Goal: Find specific page/section: Find specific page/section

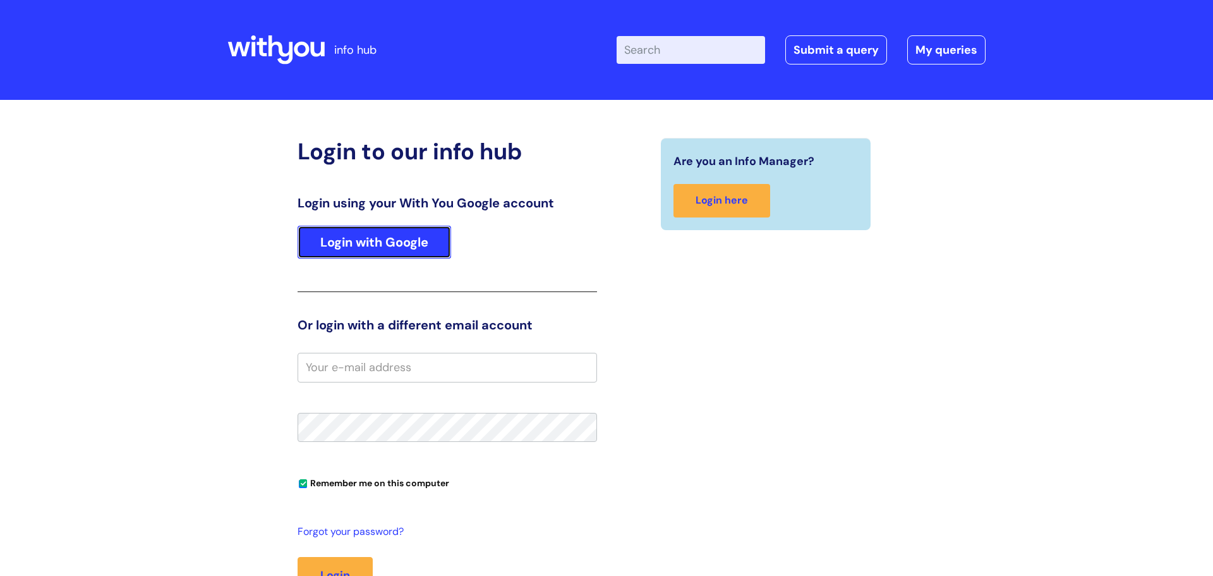
click at [388, 238] on link "Login with Google" at bounding box center [375, 242] width 154 height 33
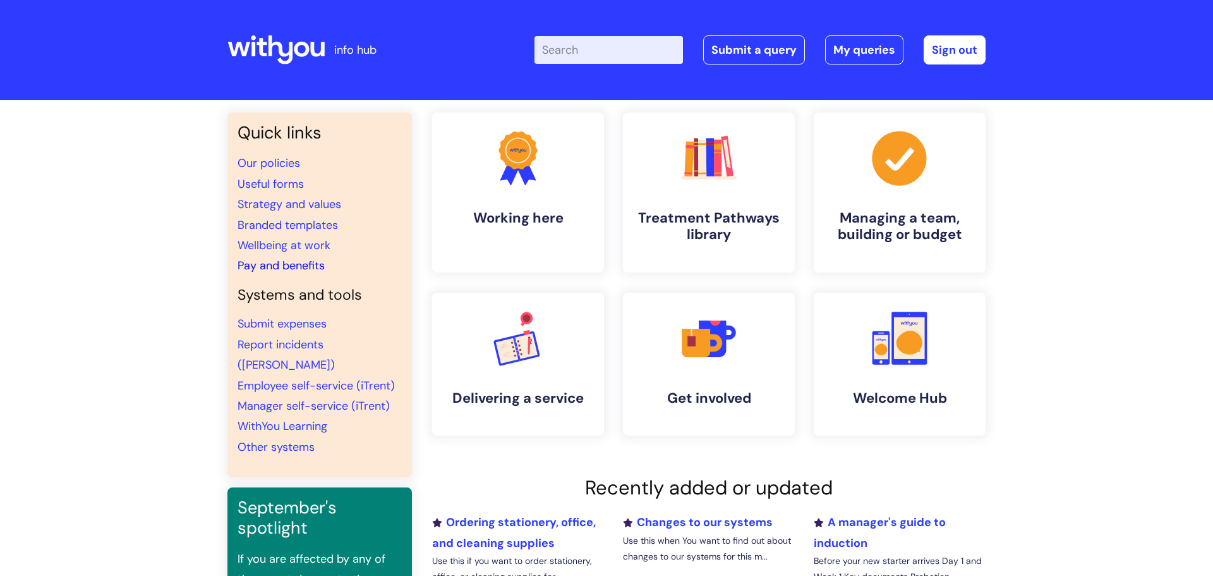
click at [255, 267] on link "Pay and benefits" at bounding box center [281, 265] width 87 height 15
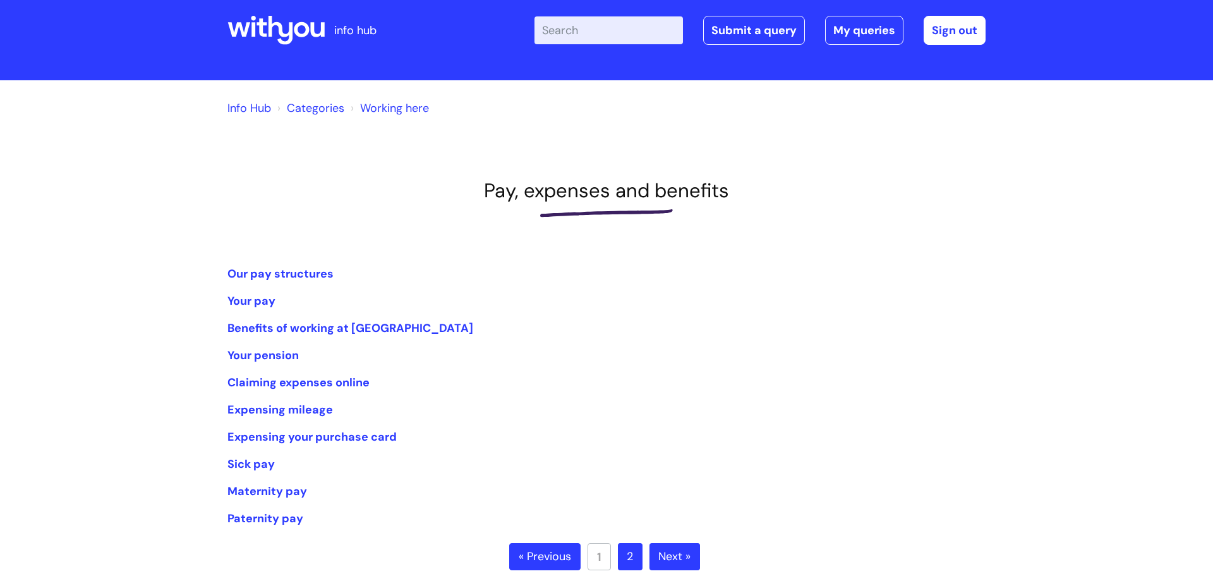
scroll to position [8, 0]
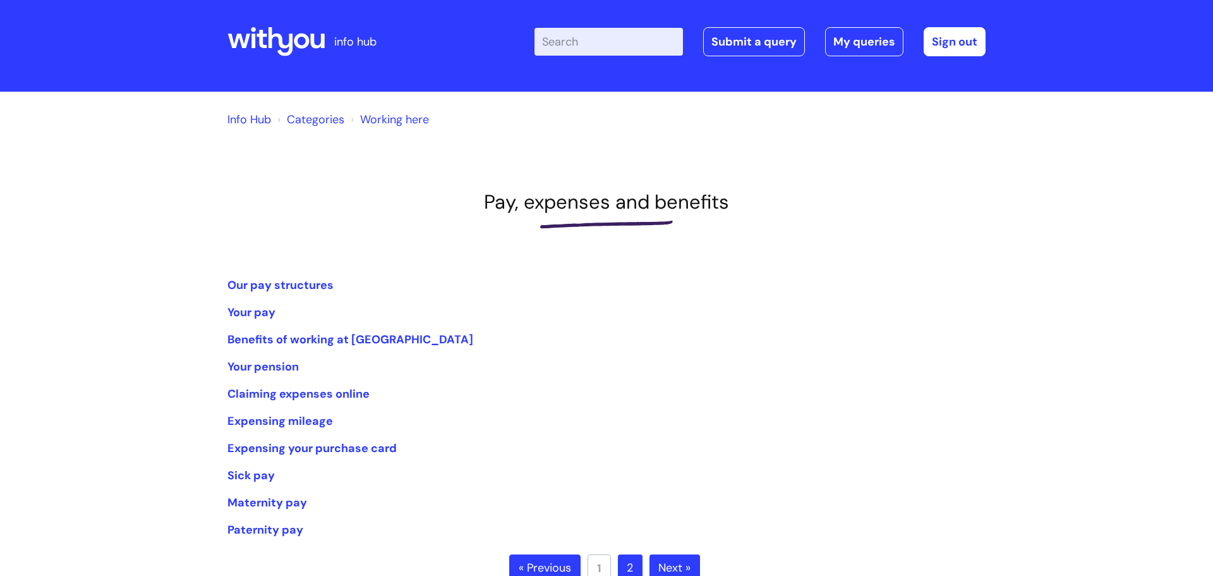
click at [319, 121] on link "Categories" at bounding box center [315, 119] width 57 height 15
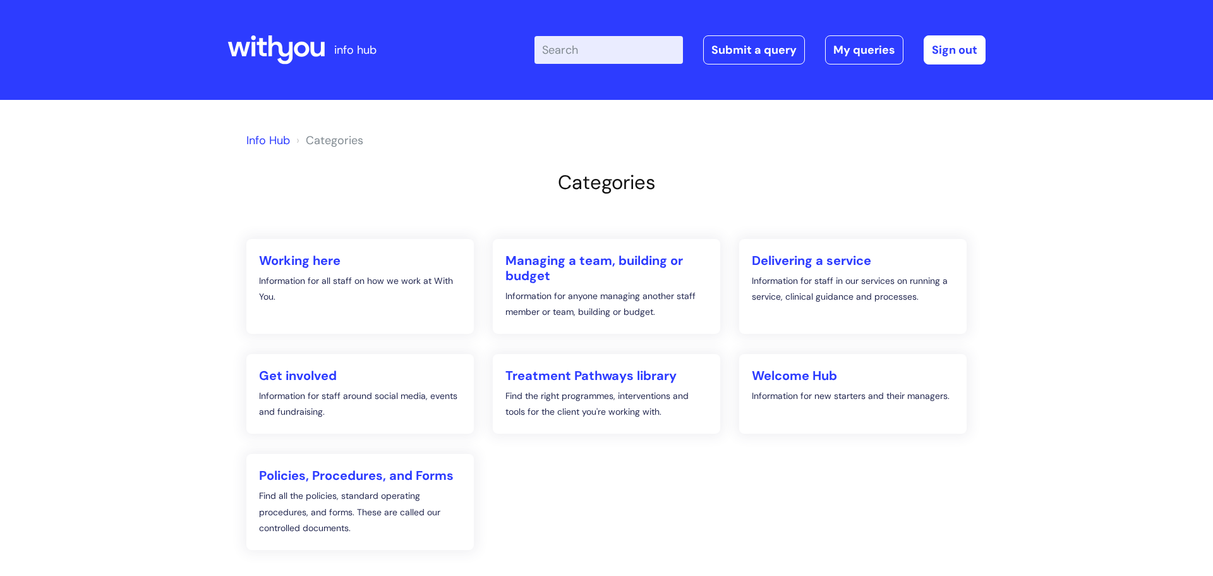
click at [272, 138] on link "Info Hub" at bounding box center [268, 140] width 44 height 15
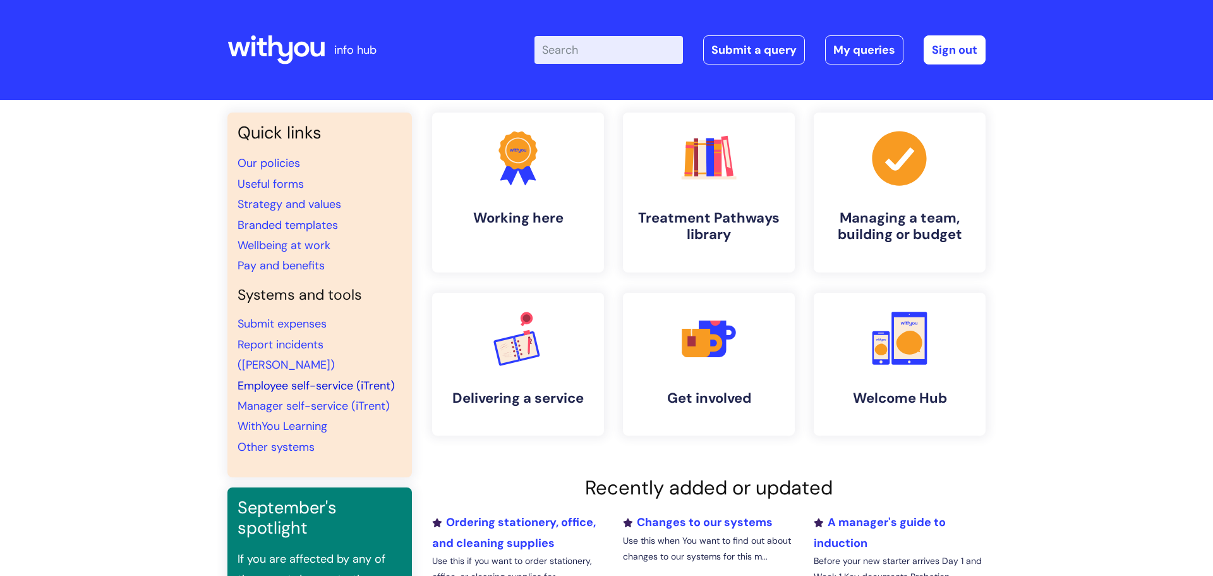
click at [256, 378] on link "Employee self-service (iTrent)" at bounding box center [316, 385] width 157 height 15
